Goal: Register for event/course

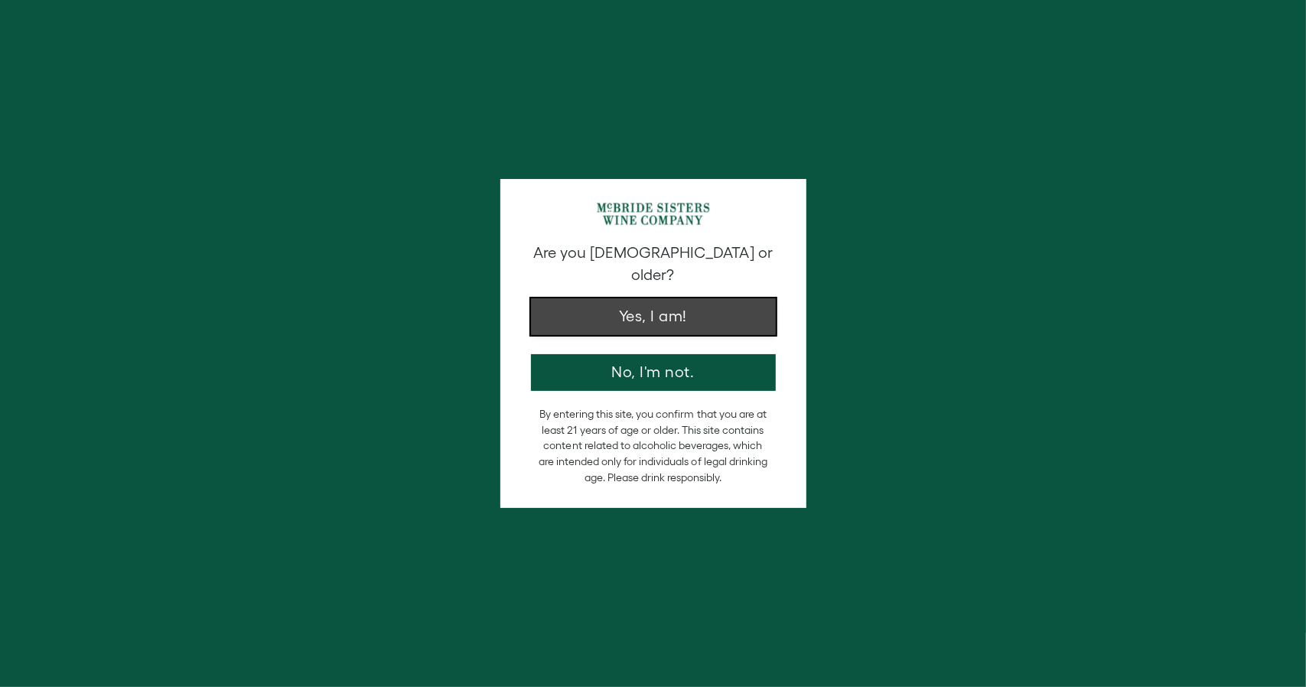
click at [673, 298] on button "Yes, I am!" at bounding box center [653, 316] width 245 height 37
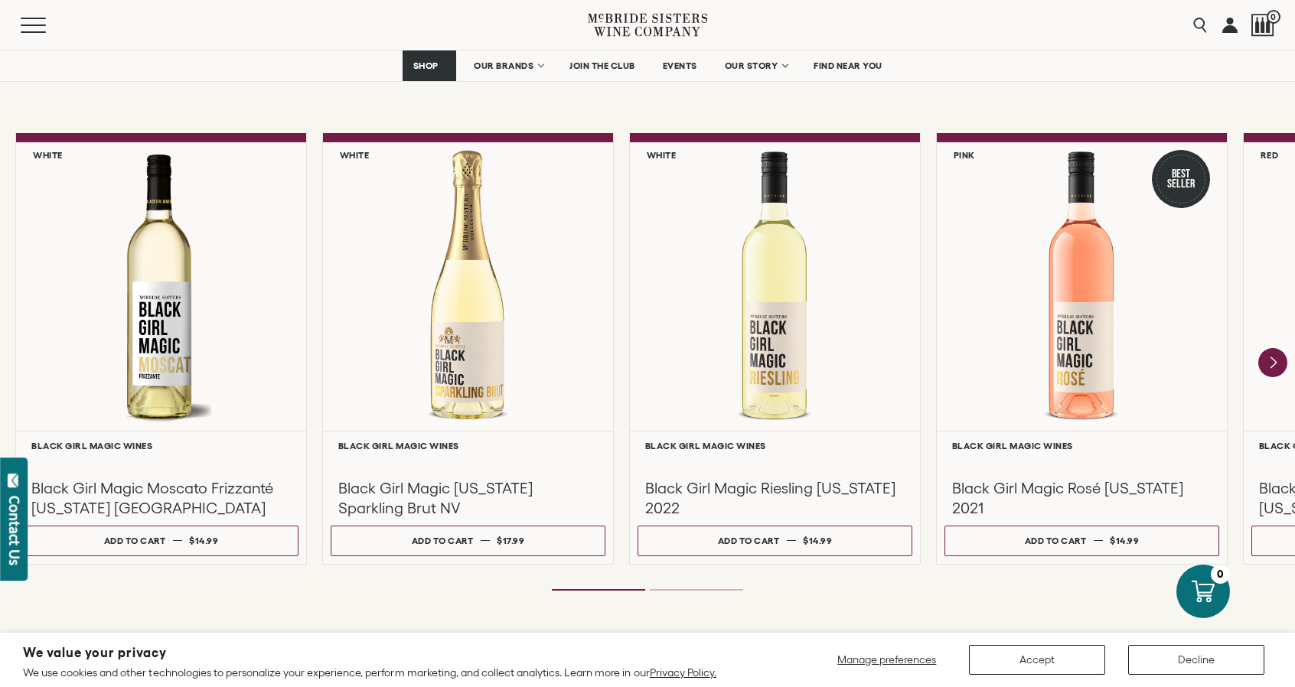
scroll to position [1297, 0]
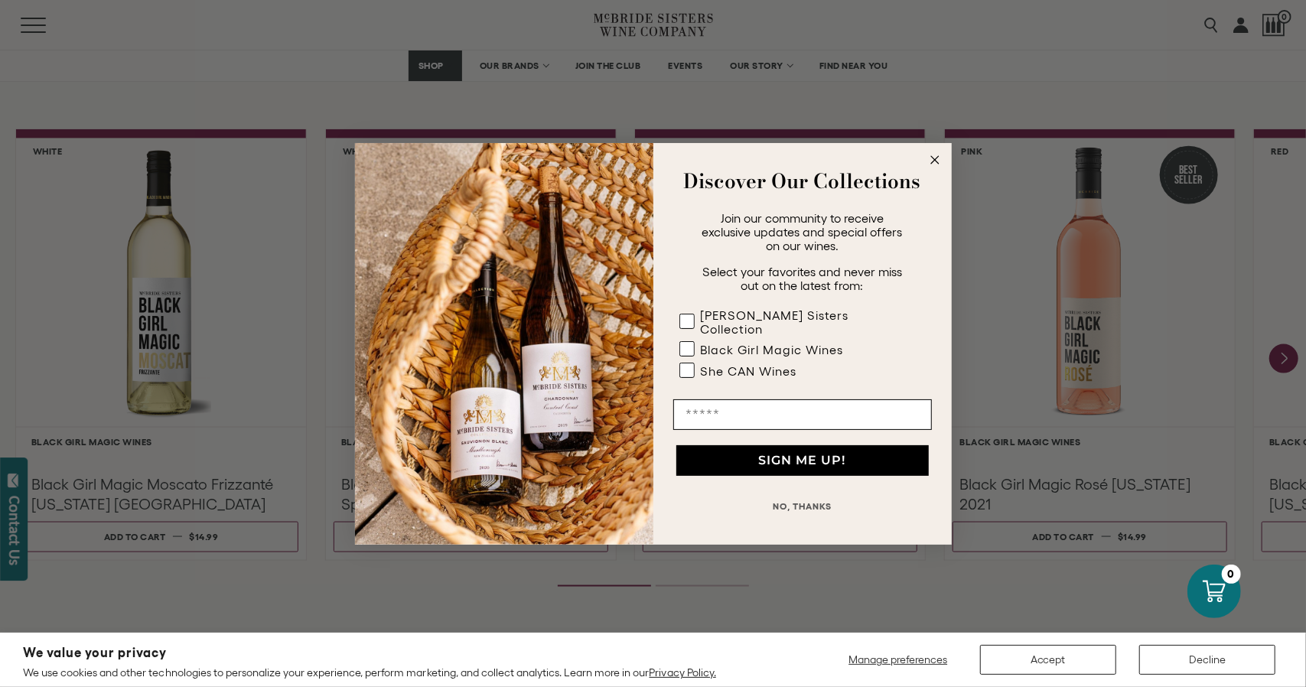
drag, startPoint x: 1306, startPoint y: 73, endPoint x: 1251, endPoint y: 237, distance: 172.8
click at [934, 168] on circle "Close dialog" at bounding box center [935, 160] width 18 height 18
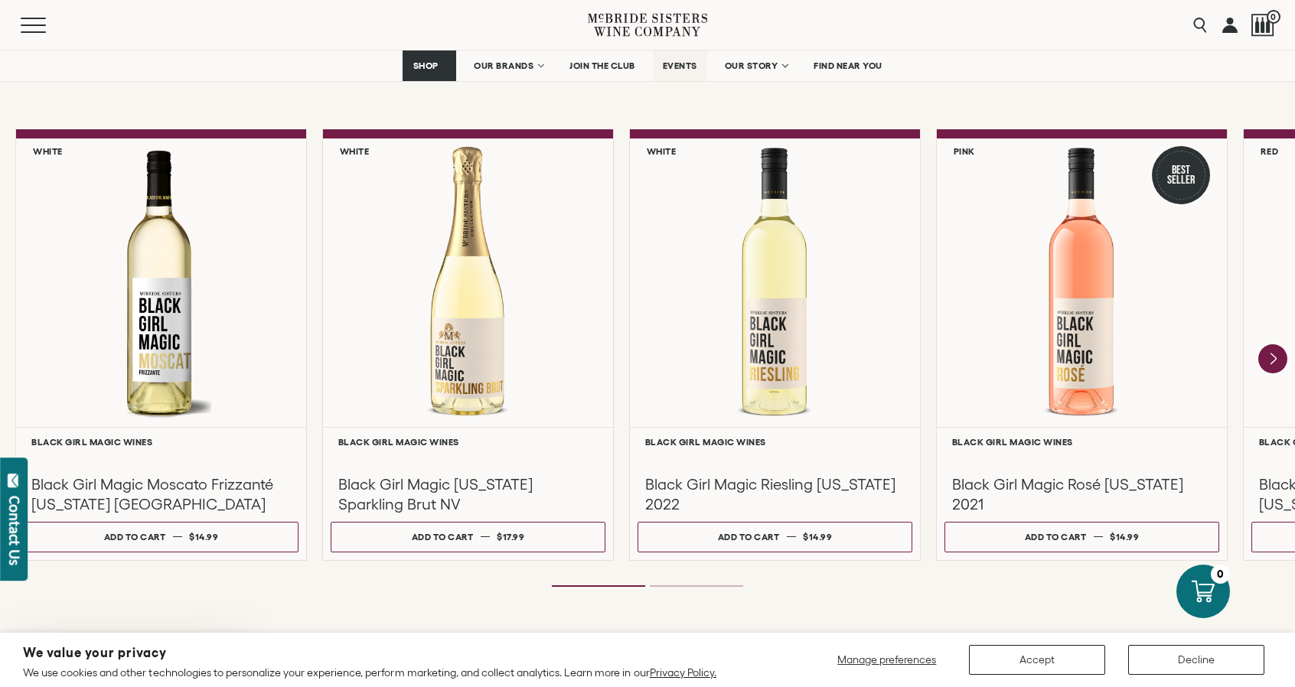
click at [692, 62] on span "EVENTS" at bounding box center [680, 65] width 34 height 11
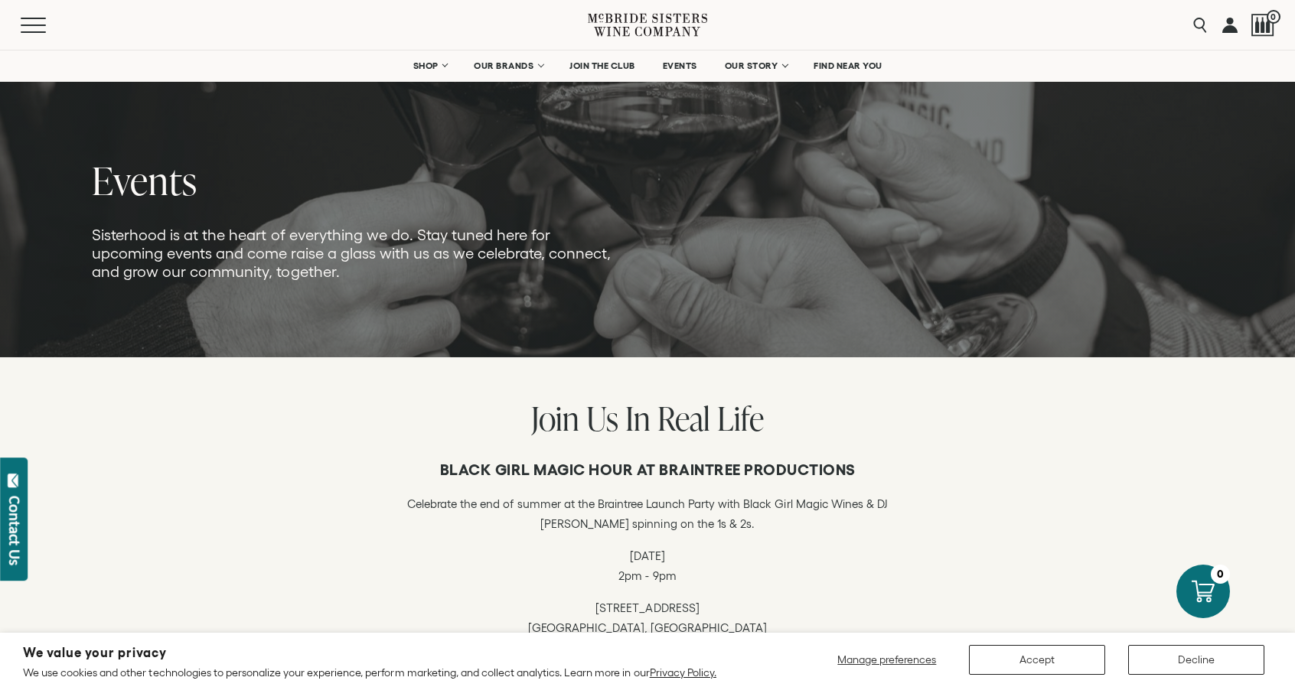
scroll to position [153, 0]
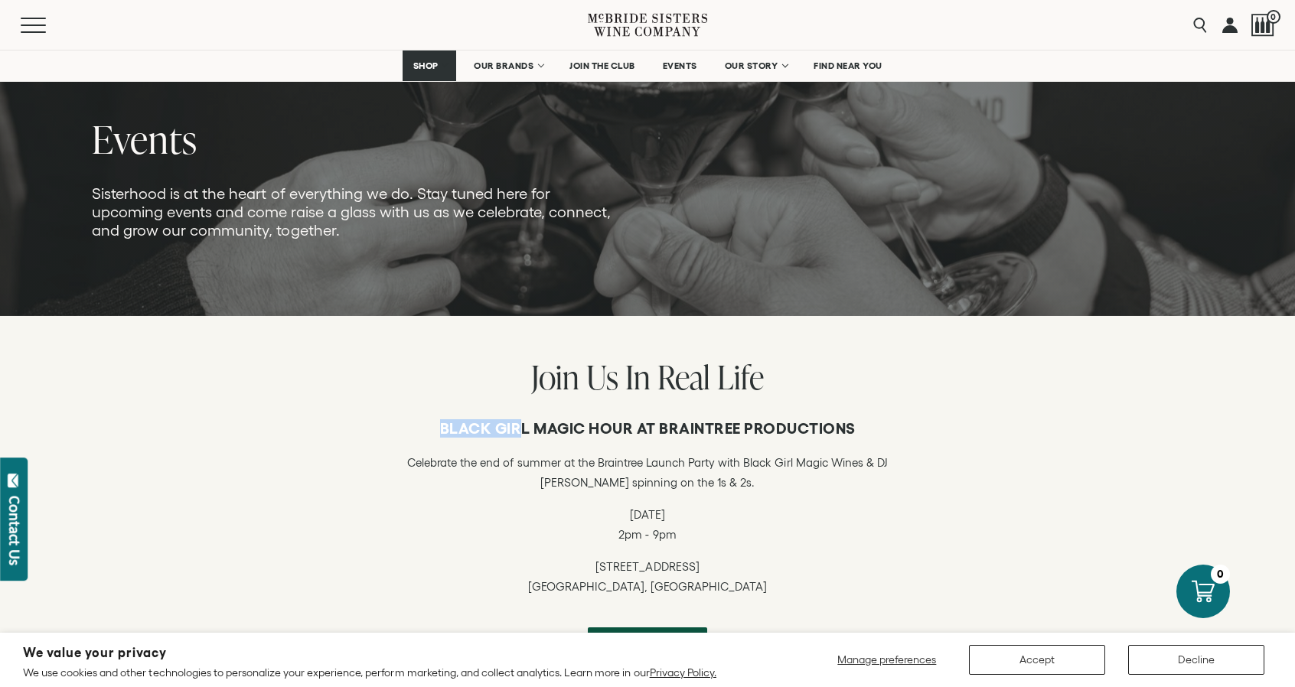
drag, startPoint x: 439, startPoint y: 431, endPoint x: 516, endPoint y: 391, distance: 86.3
click at [516, 411] on div "Black Girl Magic Hour at Braintree Productions Celebrate the end of summer at t…" at bounding box center [647, 541] width 1295 height 291
drag, startPoint x: 577, startPoint y: 15, endPoint x: 724, endPoint y: 31, distance: 147.8
click at [726, 31] on div "Menu Search 0" at bounding box center [647, 25] width 1295 height 50
